Goal: Find specific page/section: Find specific page/section

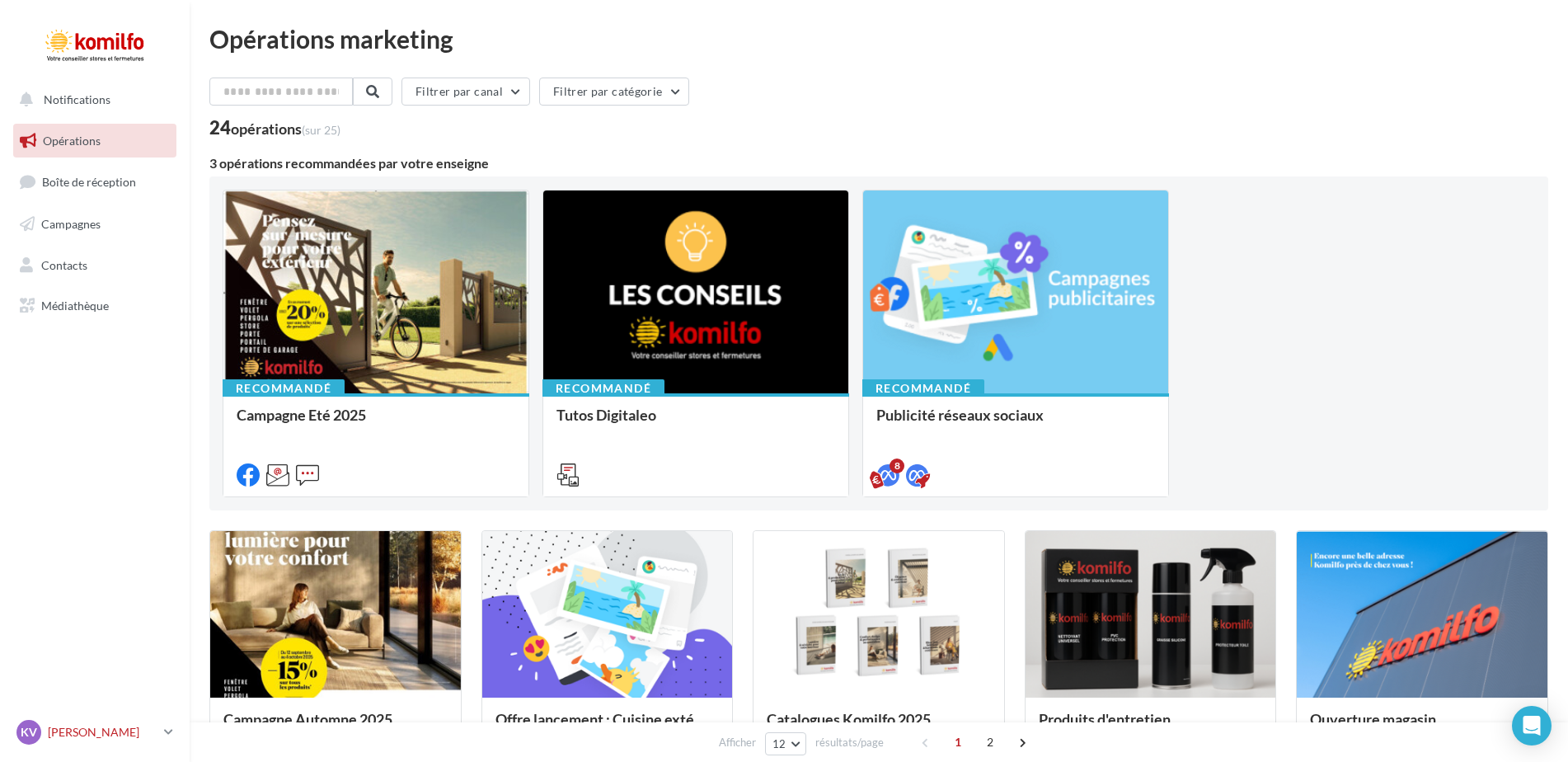
click at [101, 731] on p "[PERSON_NAME]" at bounding box center [103, 732] width 110 height 16
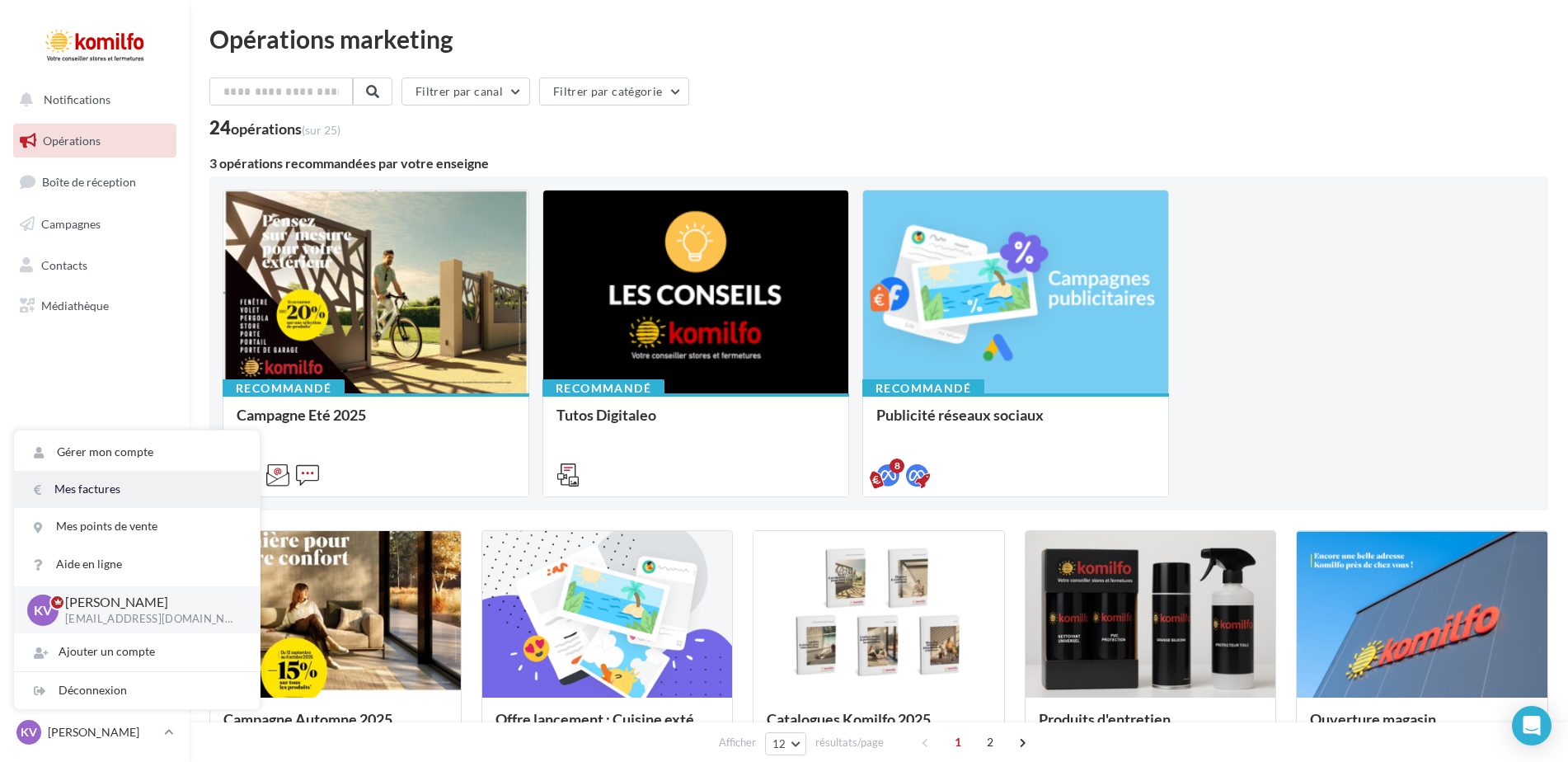
click at [100, 488] on link "Mes factures" at bounding box center [137, 489] width 246 height 37
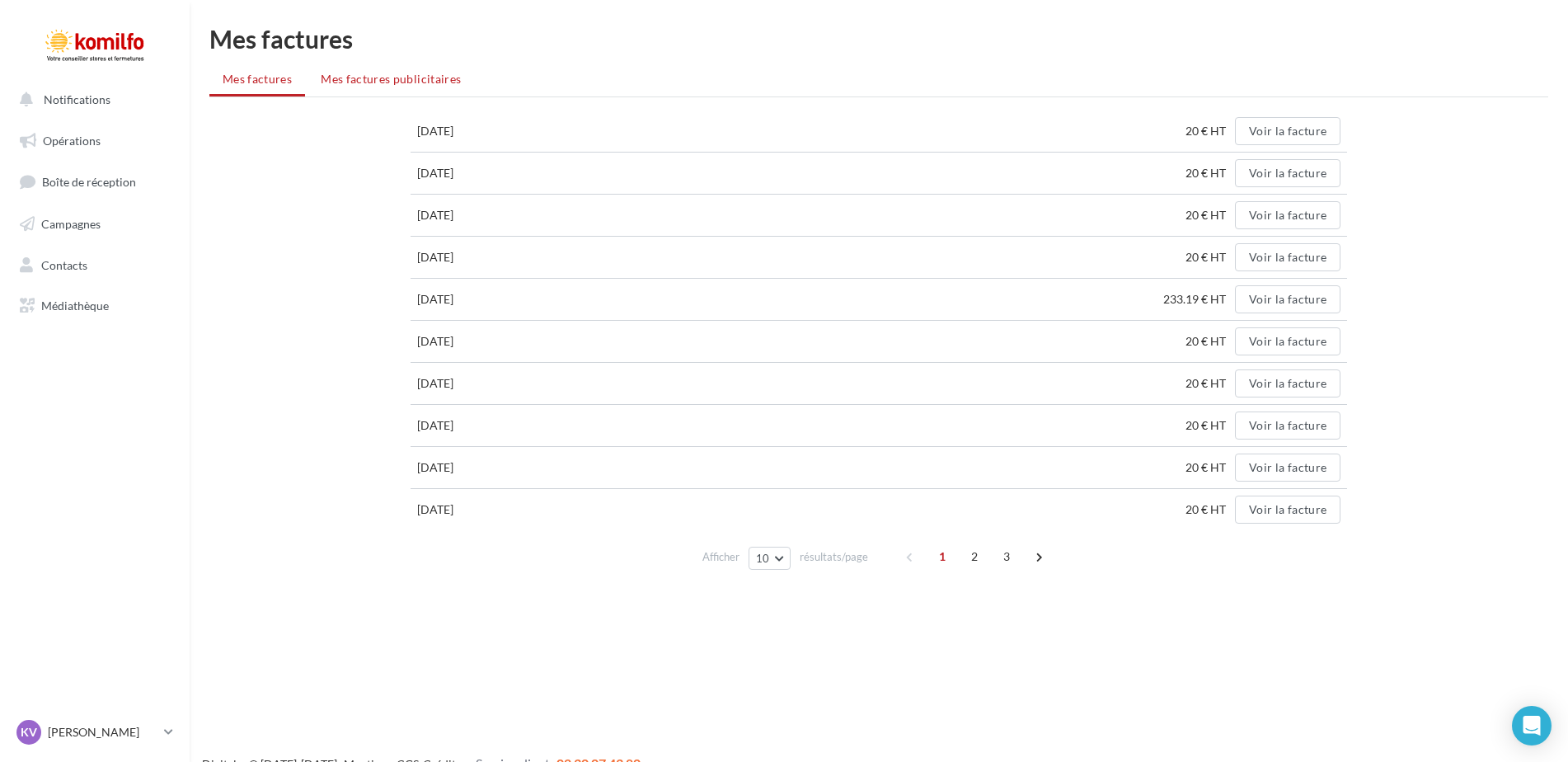
click at [378, 76] on span "Mes factures publicitaires" at bounding box center [390, 79] width 140 height 14
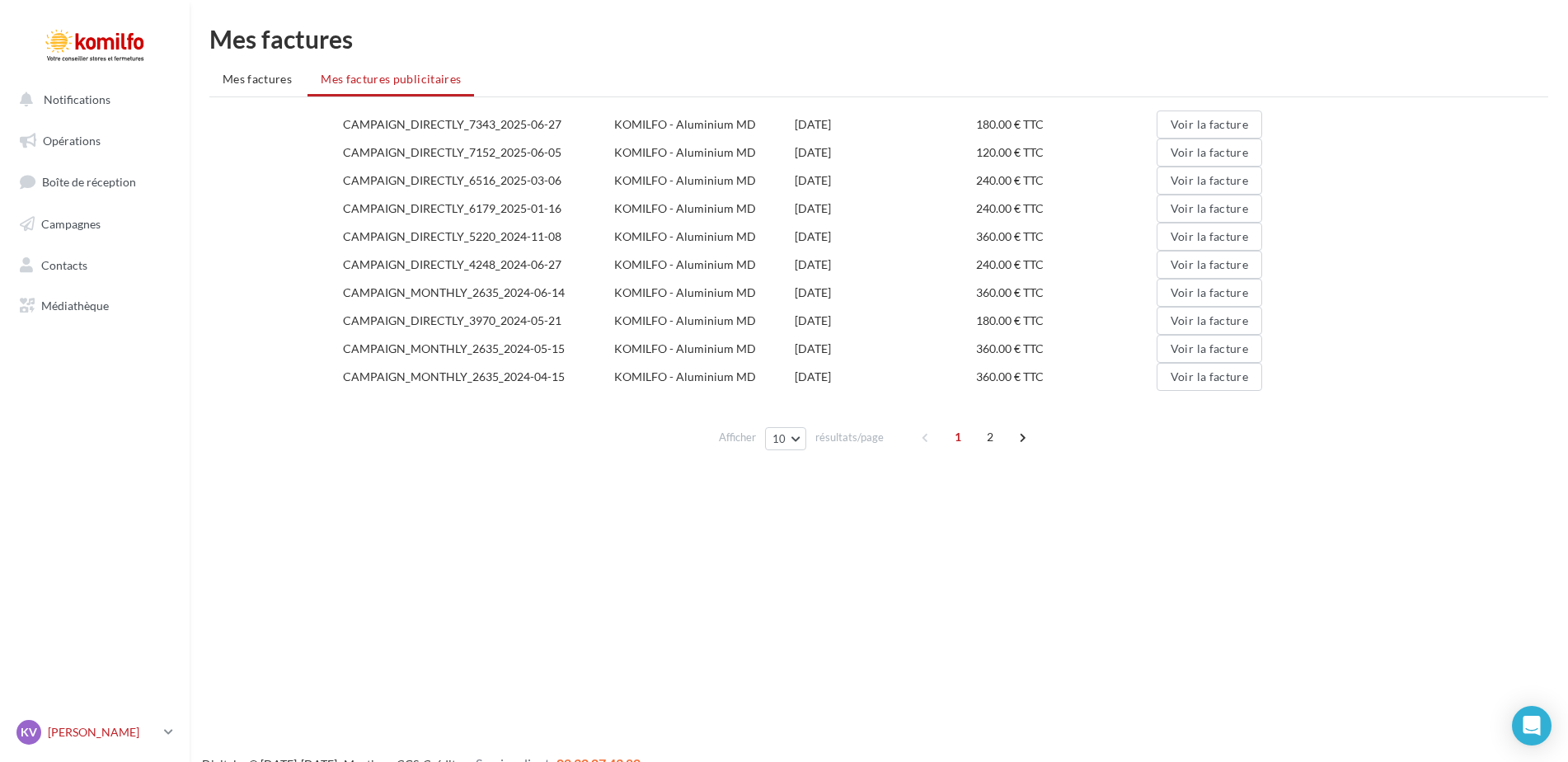
click at [164, 737] on icon at bounding box center [168, 732] width 9 height 14
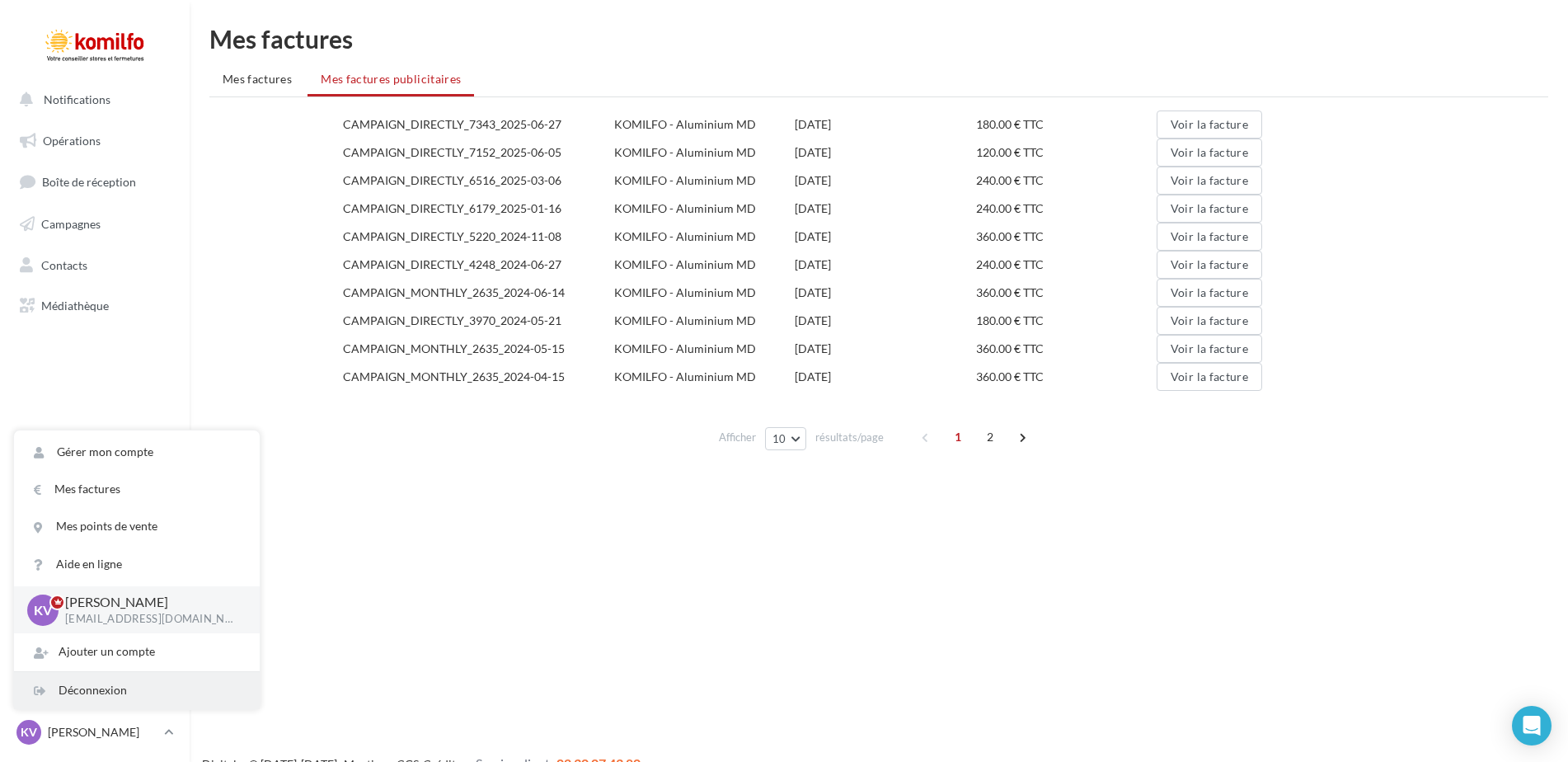
click at [111, 688] on div "Déconnexion" at bounding box center [137, 690] width 246 height 37
